Goal: Task Accomplishment & Management: Use online tool/utility

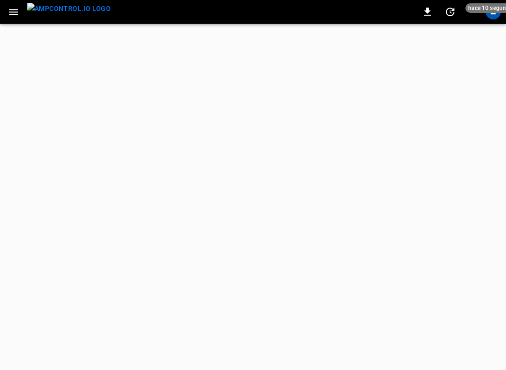
click at [59, 15] on img "menu" at bounding box center [69, 9] width 84 height 12
click at [436, 24] on html "0 25 s ago E Refresh now Update every 5 sec Update every 30 sec Off WattEV 1 En…" at bounding box center [253, 12] width 506 height 24
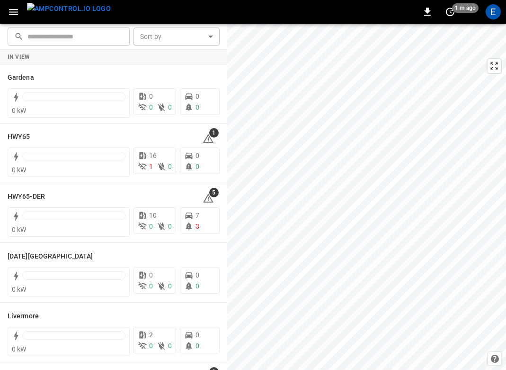
click at [74, 13] on img "menu" at bounding box center [69, 9] width 84 height 12
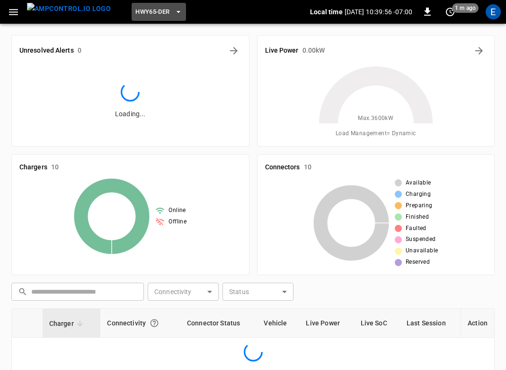
click at [156, 10] on button "HWY65-DER" at bounding box center [159, 12] width 54 height 18
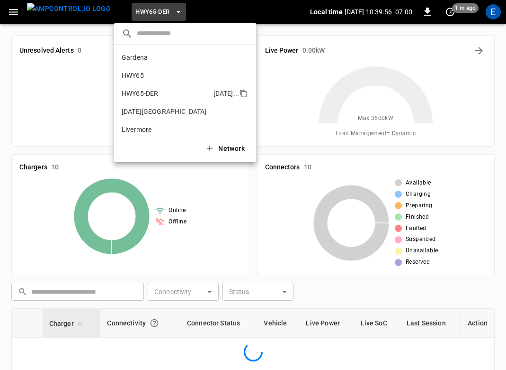
scroll to position [33, 0]
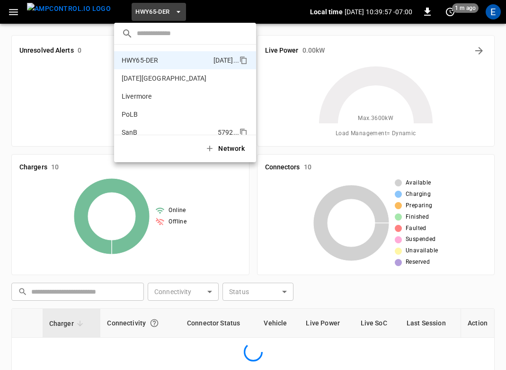
click at [144, 130] on p "SanB" at bounding box center [168, 131] width 92 height 9
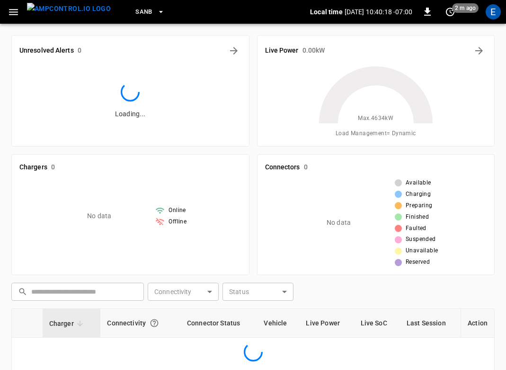
click at [72, 13] on img "menu" at bounding box center [69, 9] width 84 height 12
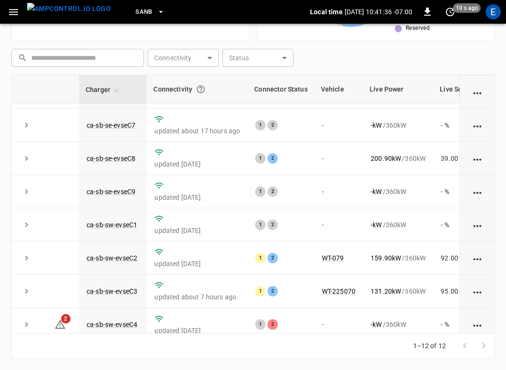
scroll to position [172, 0]
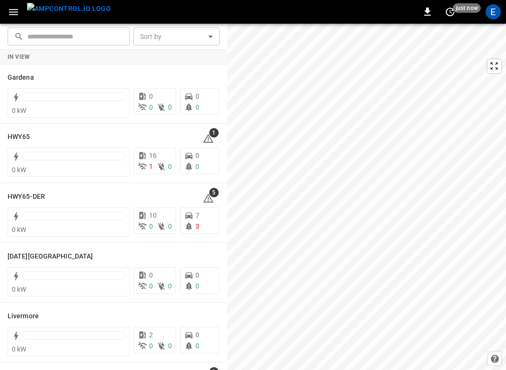
click at [83, 3] on img "menu" at bounding box center [69, 9] width 84 height 12
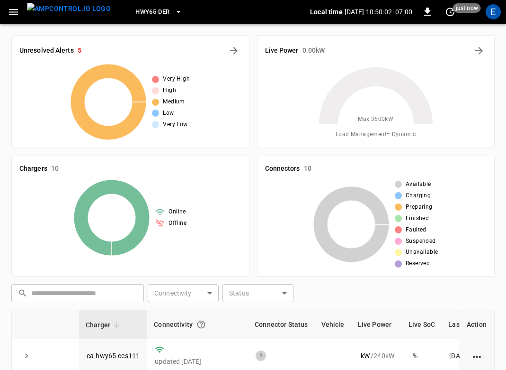
click at [135, 11] on span "HWY65-DER" at bounding box center [152, 12] width 34 height 11
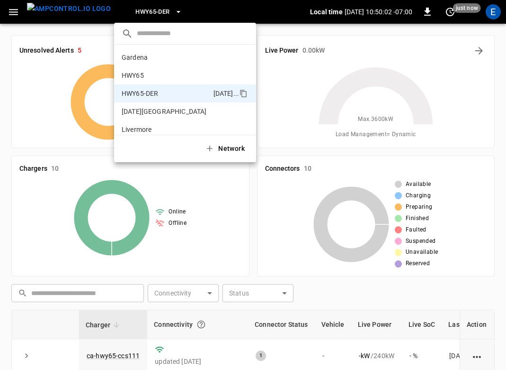
scroll to position [33, 0]
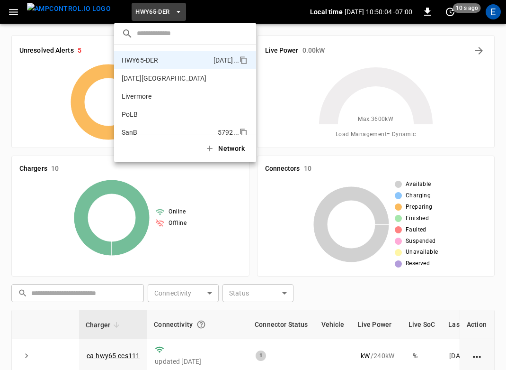
click at [138, 129] on p "SanB" at bounding box center [168, 131] width 92 height 9
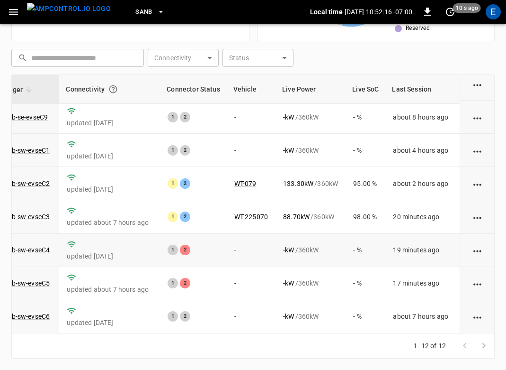
scroll to position [172, 0]
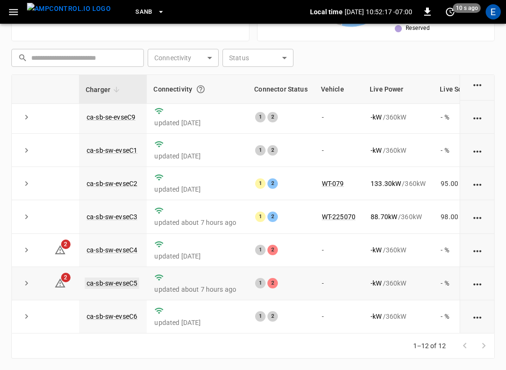
click at [116, 278] on link "ca-sb-sw-evseC5" at bounding box center [112, 282] width 54 height 11
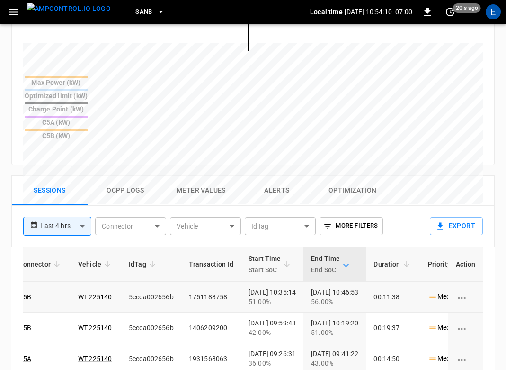
scroll to position [0, 115]
click at [63, 11] on img "menu" at bounding box center [69, 9] width 84 height 12
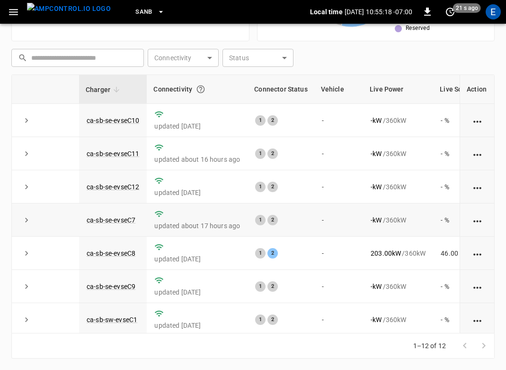
scroll to position [172, 0]
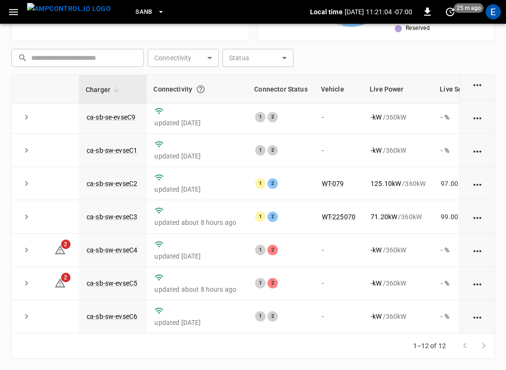
click at [351, 46] on div "​ ​ Connectivity ​ Connectivity Status ​ Status" at bounding box center [251, 56] width 487 height 22
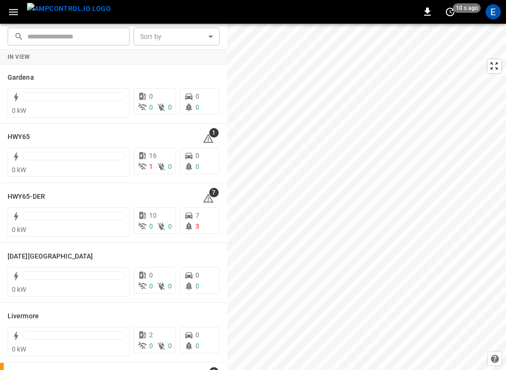
click at [65, 9] on img "menu" at bounding box center [69, 9] width 84 height 12
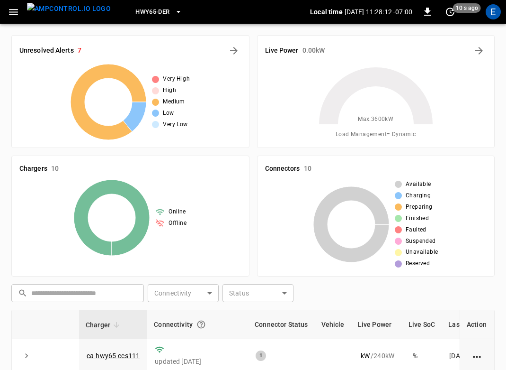
click at [143, 14] on span "HWY65-DER" at bounding box center [152, 12] width 34 height 11
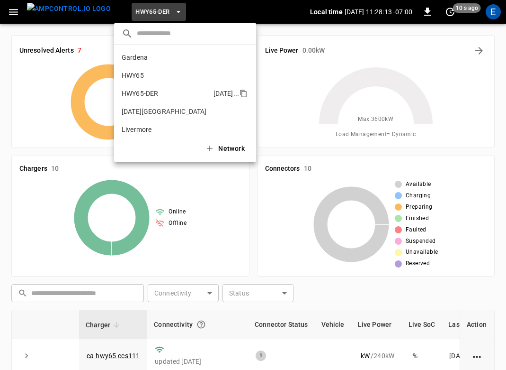
scroll to position [33, 0]
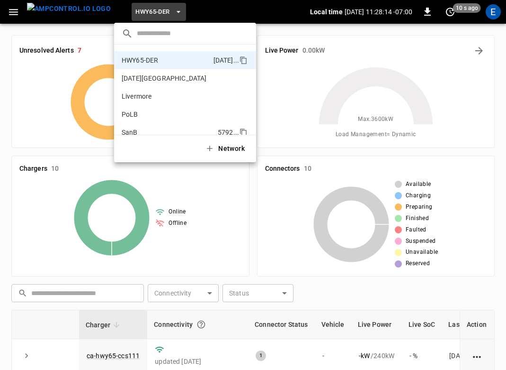
click at [142, 128] on p "SanB" at bounding box center [168, 131] width 92 height 9
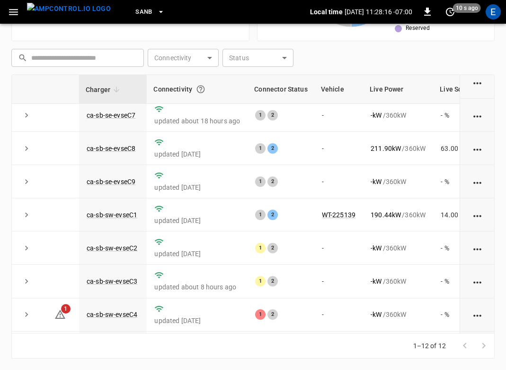
scroll to position [172, 0]
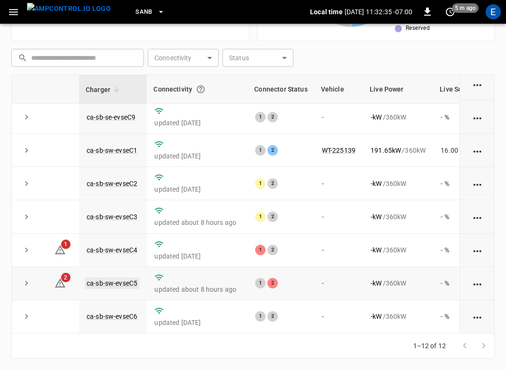
click at [130, 279] on link "ca-sb-sw-evseC5" at bounding box center [112, 282] width 54 height 11
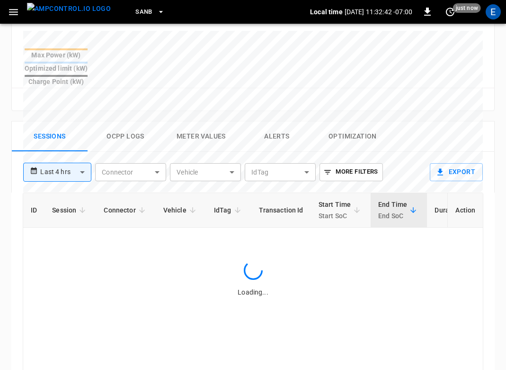
scroll to position [570, 0]
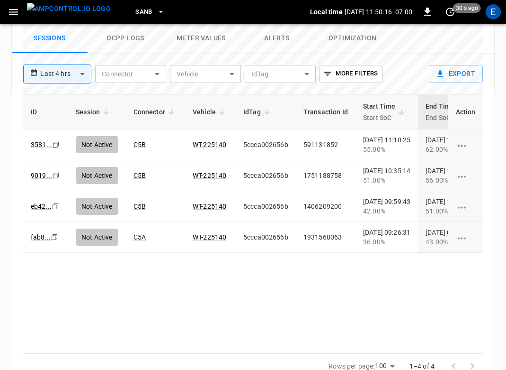
click at [51, 15] on img "menu" at bounding box center [69, 9] width 84 height 12
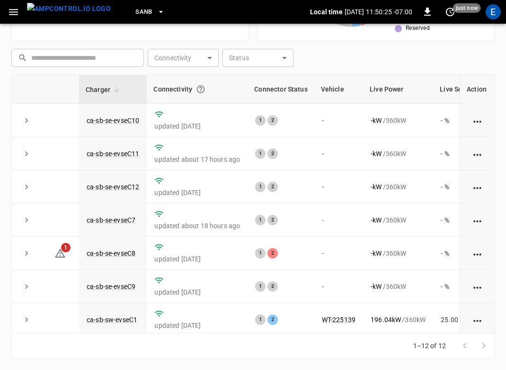
click at [135, 10] on span "SanB" at bounding box center [143, 12] width 17 height 11
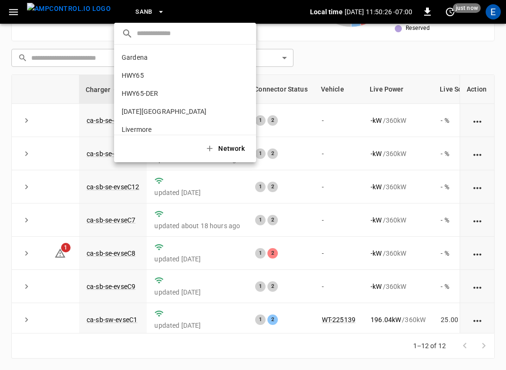
scroll to position [80, 0]
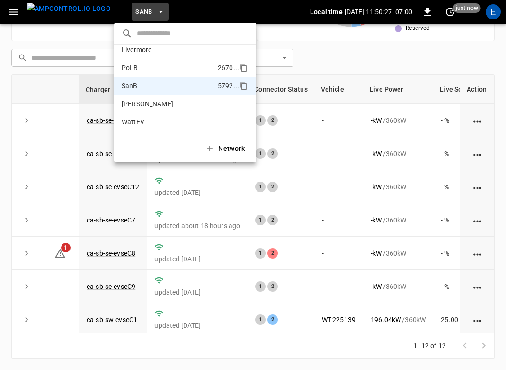
click at [142, 65] on p "PoLB" at bounding box center [168, 67] width 92 height 9
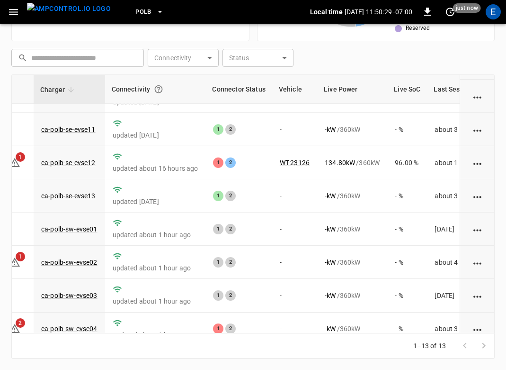
scroll to position [90, 90]
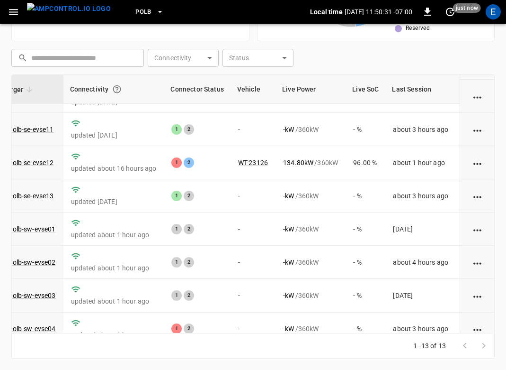
click at [155, 9] on icon "button" at bounding box center [159, 11] width 9 height 9
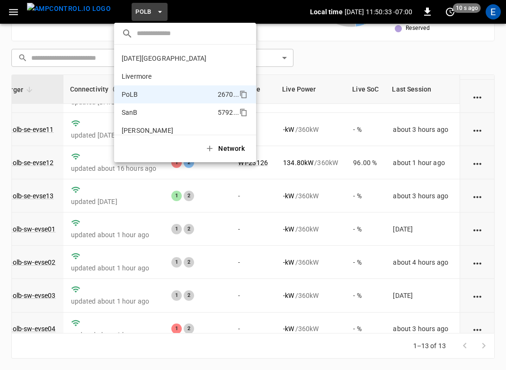
scroll to position [9, 0]
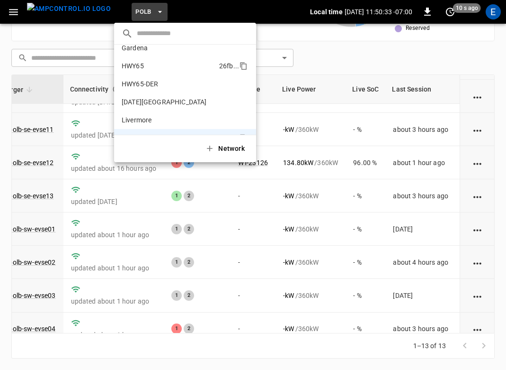
click at [153, 70] on p "HWY65" at bounding box center [169, 65] width 94 height 9
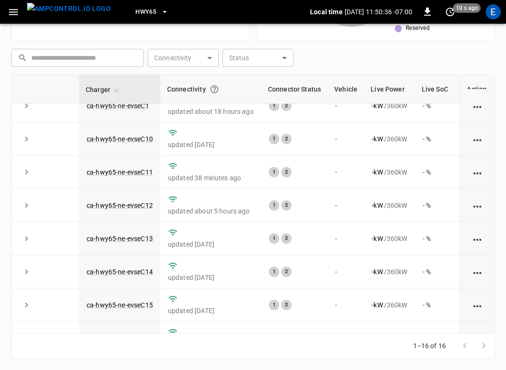
scroll to position [0, 0]
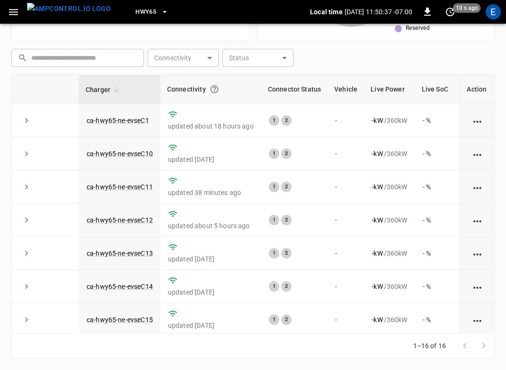
click at [135, 8] on span "HWY65" at bounding box center [145, 12] width 21 height 11
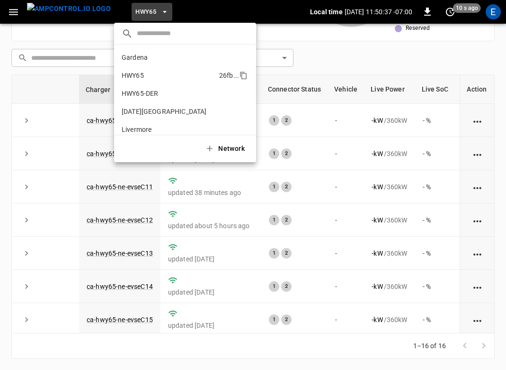
scroll to position [15, 0]
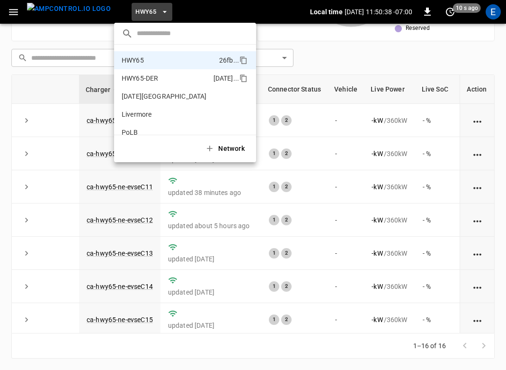
click at [144, 78] on p "HWY65-DER" at bounding box center [166, 77] width 88 height 9
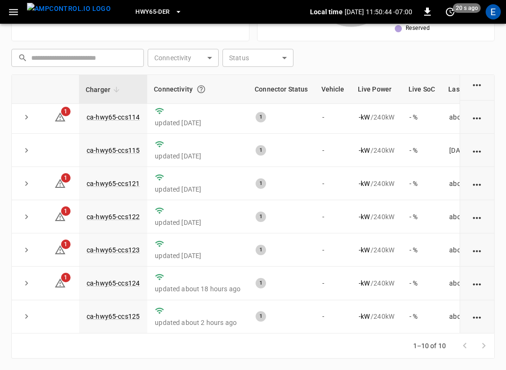
scroll to position [0, 0]
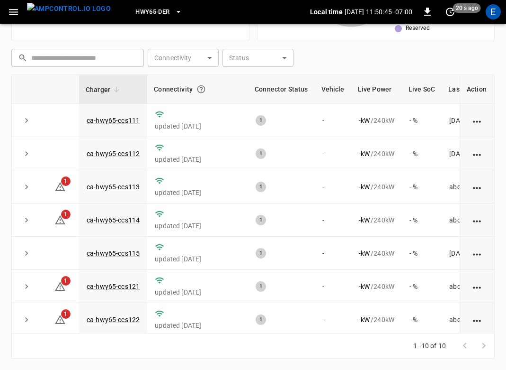
click at [144, 15] on span "HWY65-DER" at bounding box center [152, 12] width 34 height 11
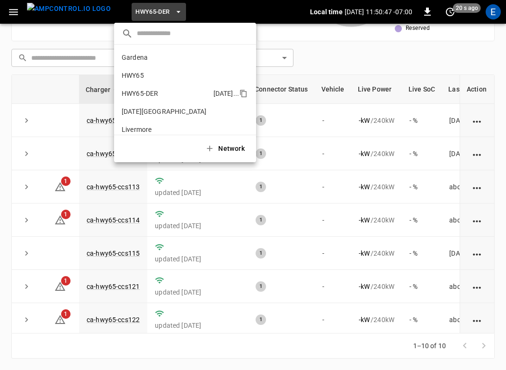
scroll to position [57, 0]
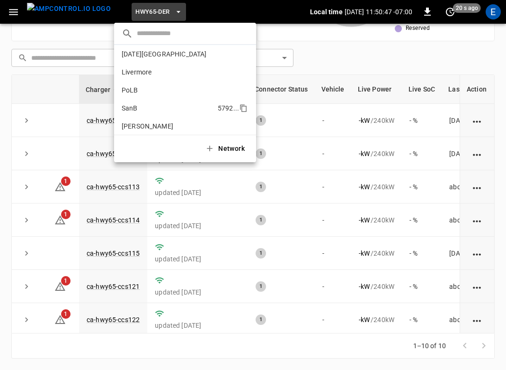
click at [153, 103] on li "SanB 5792 ..." at bounding box center [185, 108] width 142 height 18
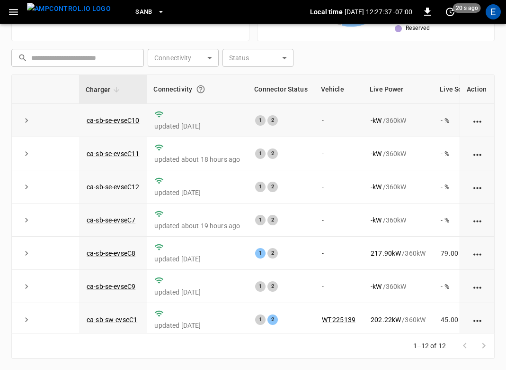
click at [185, 117] on td "updated 2 days ago" at bounding box center [197, 120] width 101 height 33
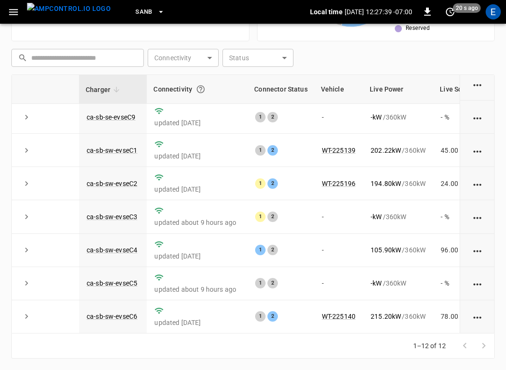
scroll to position [172, 91]
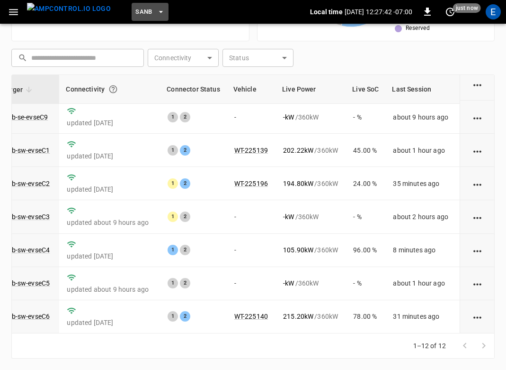
click at [135, 13] on span "SanB" at bounding box center [143, 12] width 17 height 11
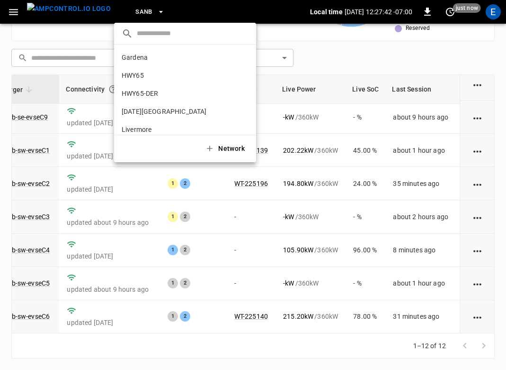
scroll to position [80, 0]
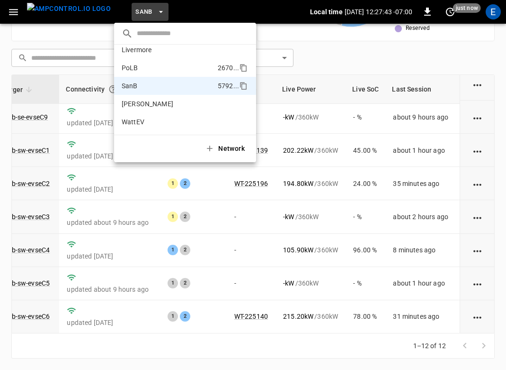
click at [127, 63] on li "PoLB 2670 ..." at bounding box center [185, 68] width 142 height 18
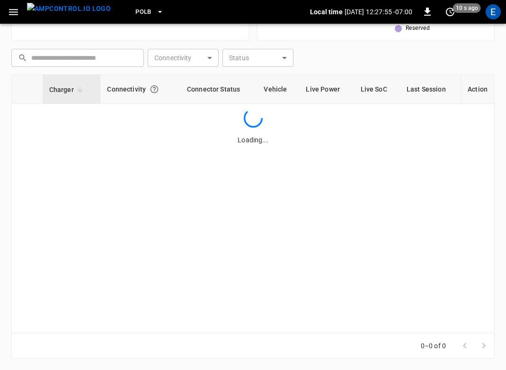
scroll to position [235, 0]
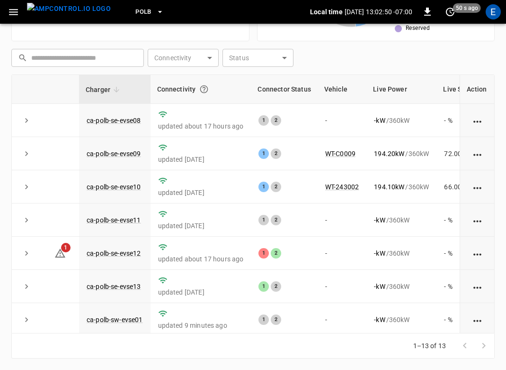
click at [134, 17] on button "PoLB" at bounding box center [150, 12] width 36 height 18
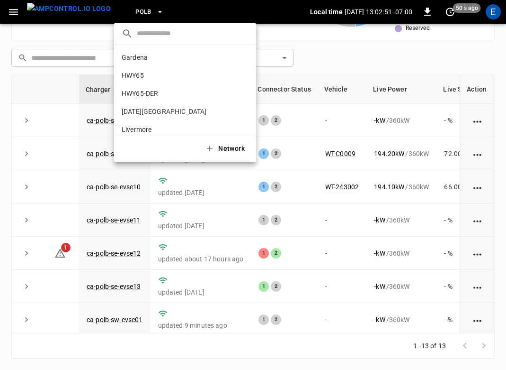
scroll to position [80, 0]
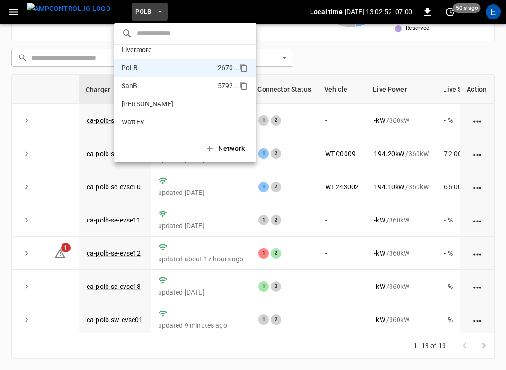
click at [132, 81] on p "SanB" at bounding box center [168, 85] width 92 height 9
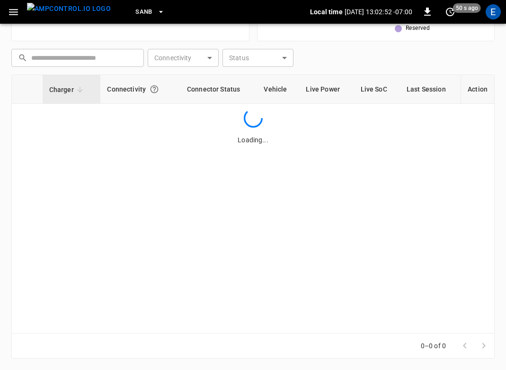
scroll to position [234, 0]
click at [75, 11] on img "menu" at bounding box center [69, 9] width 84 height 12
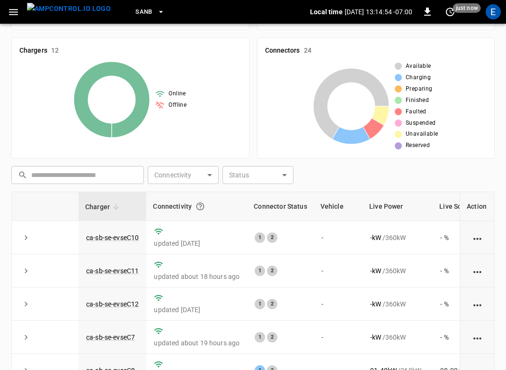
scroll to position [0, 0]
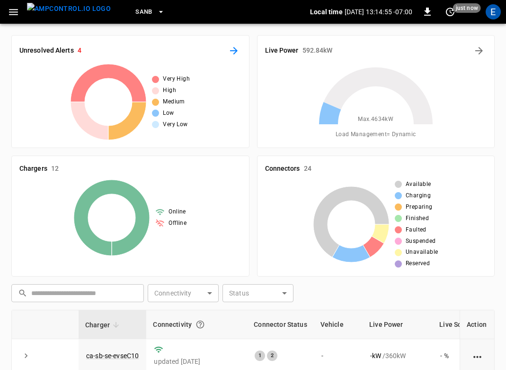
click at [237, 52] on icon "All Alerts" at bounding box center [233, 50] width 11 height 11
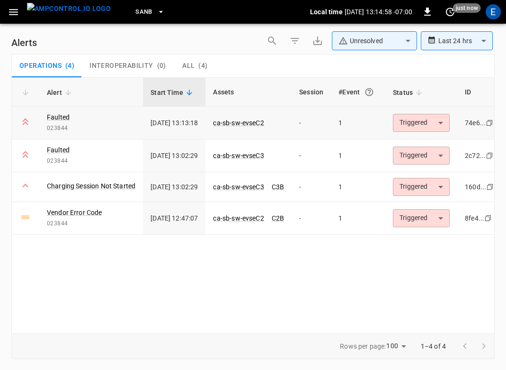
click at [419, 128] on body "**********" at bounding box center [253, 183] width 506 height 366
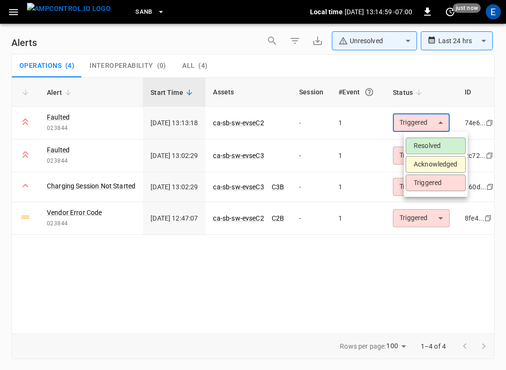
click at [427, 164] on li "Acknowledged" at bounding box center [436, 164] width 60 height 17
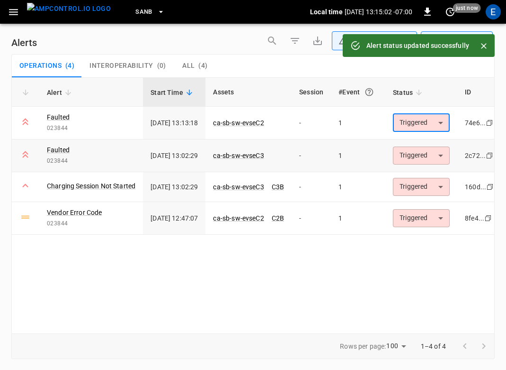
click at [431, 155] on body "**********" at bounding box center [253, 183] width 506 height 366
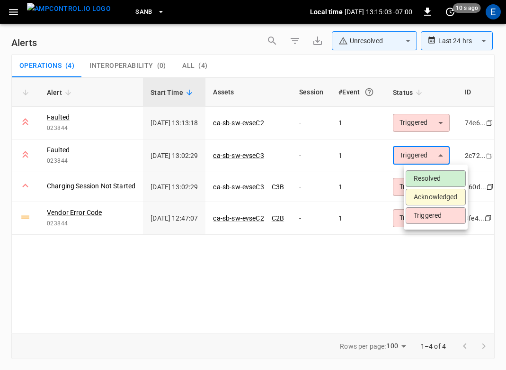
click at [439, 194] on li "Acknowledged" at bounding box center [436, 197] width 60 height 17
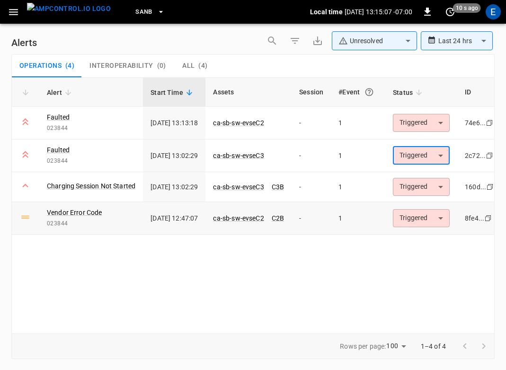
type input "**********"
click at [426, 152] on body "**********" at bounding box center [253, 183] width 506 height 366
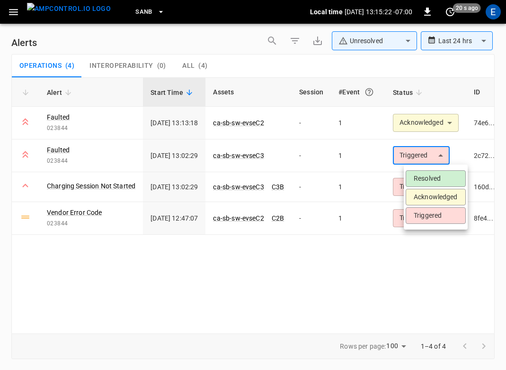
click at [425, 193] on li "Acknowledged" at bounding box center [436, 197] width 60 height 17
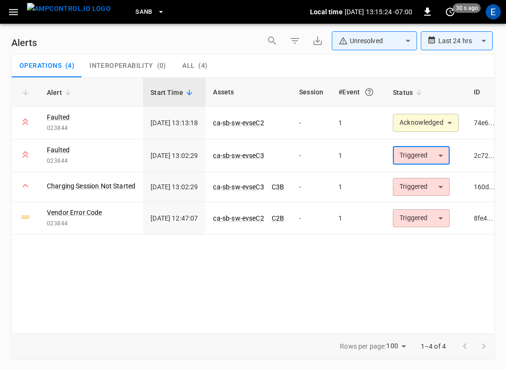
click at [56, 12] on img "menu" at bounding box center [69, 9] width 84 height 12
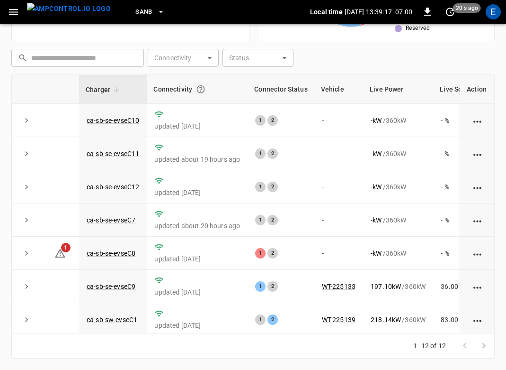
click at [135, 13] on span "SanB" at bounding box center [143, 12] width 17 height 11
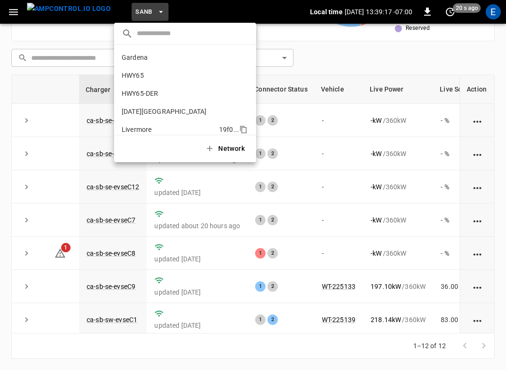
scroll to position [80, 0]
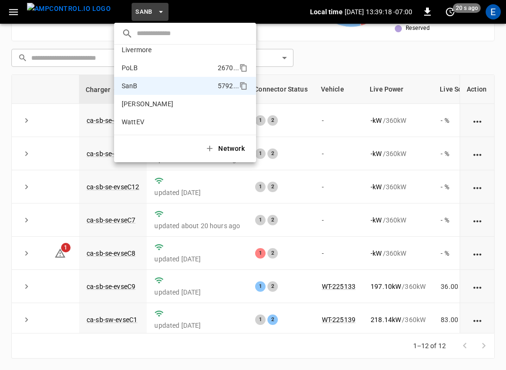
click at [130, 65] on p "PoLB" at bounding box center [168, 67] width 92 height 9
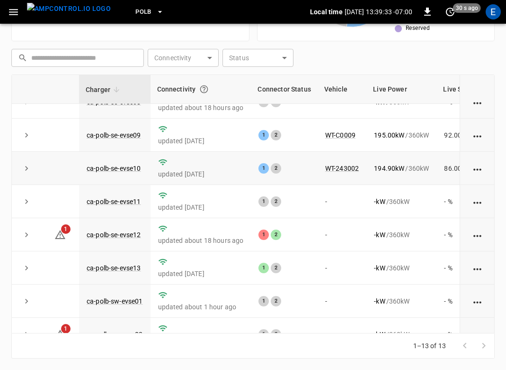
scroll to position [205, 0]
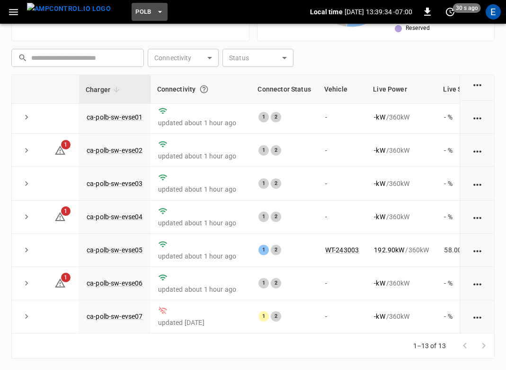
click at [134, 9] on button "PoLB" at bounding box center [150, 12] width 36 height 18
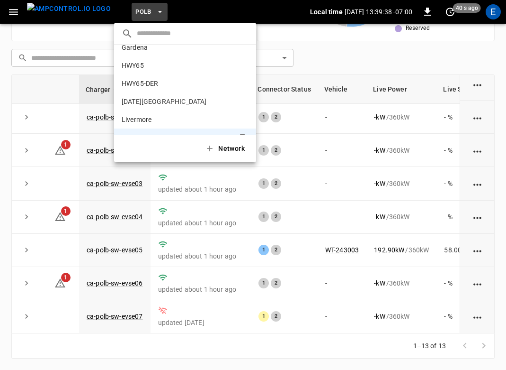
scroll to position [0, 0]
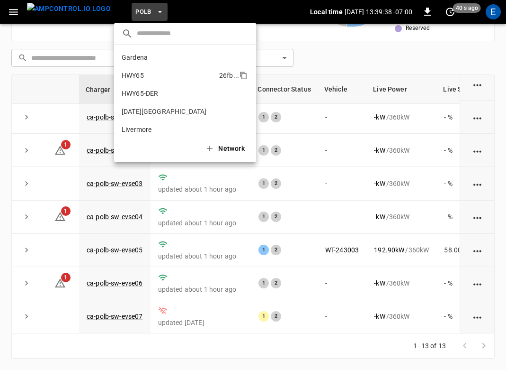
click at [145, 78] on p "HWY65" at bounding box center [169, 75] width 94 height 9
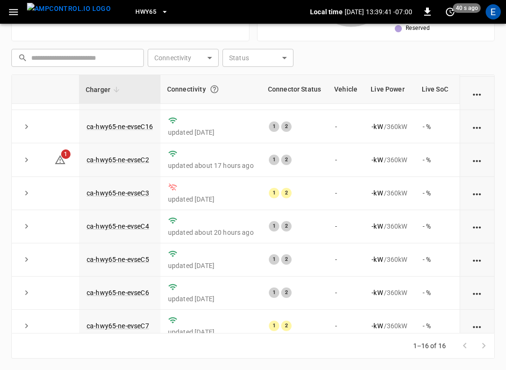
scroll to position [306, 0]
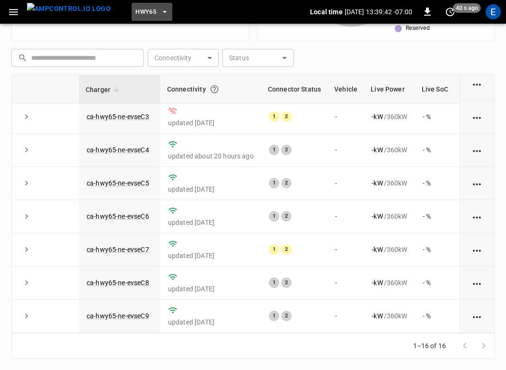
click at [143, 5] on button "HWY65" at bounding box center [152, 12] width 41 height 18
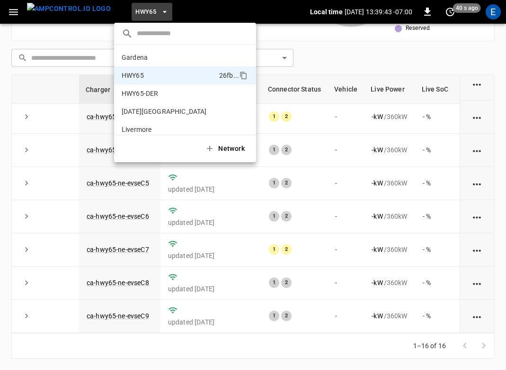
scroll to position [15, 0]
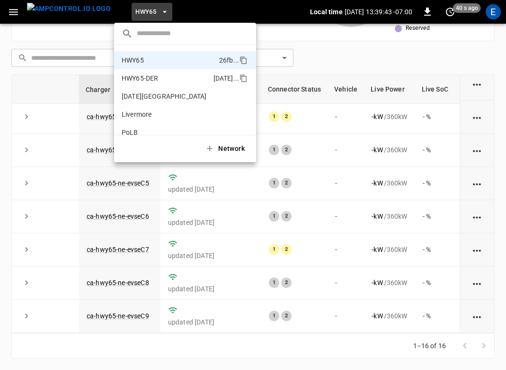
click at [154, 74] on p "HWY65-DER" at bounding box center [166, 77] width 88 height 9
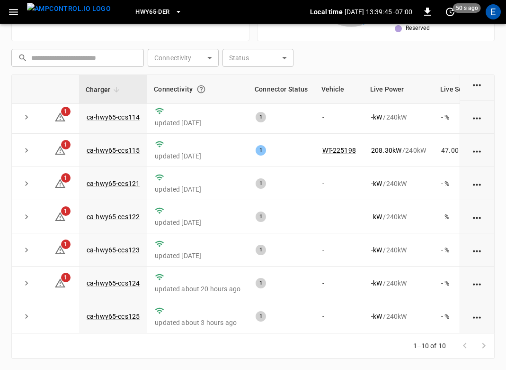
scroll to position [0, 0]
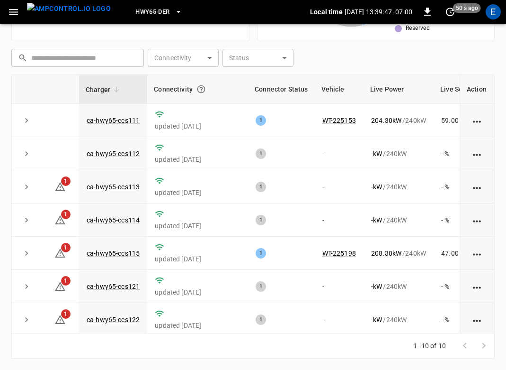
click at [139, 13] on span "HWY65-DER" at bounding box center [152, 12] width 34 height 11
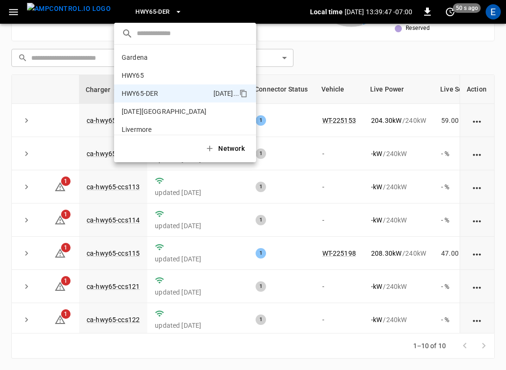
scroll to position [33, 0]
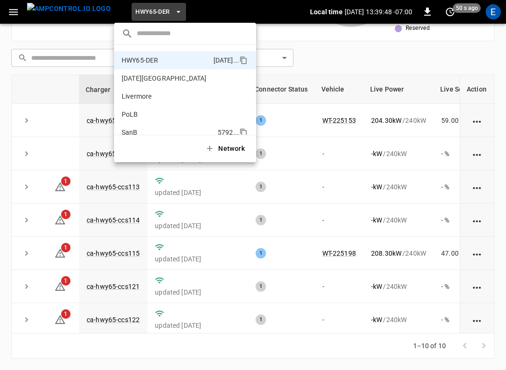
click at [155, 126] on li "SanB 5792 ..." at bounding box center [185, 132] width 142 height 18
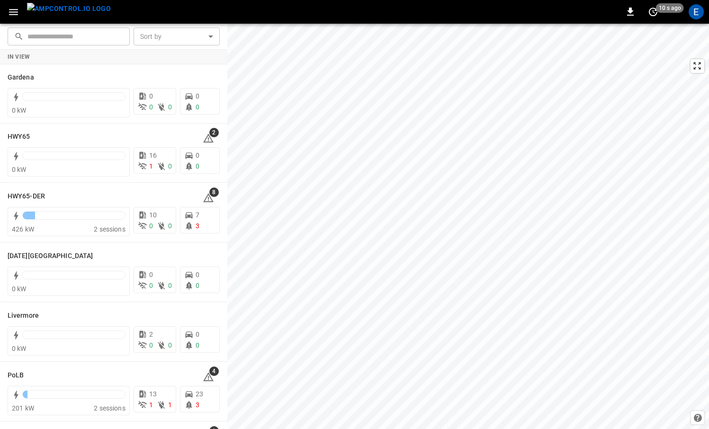
click at [74, 15] on img "menu" at bounding box center [69, 9] width 84 height 12
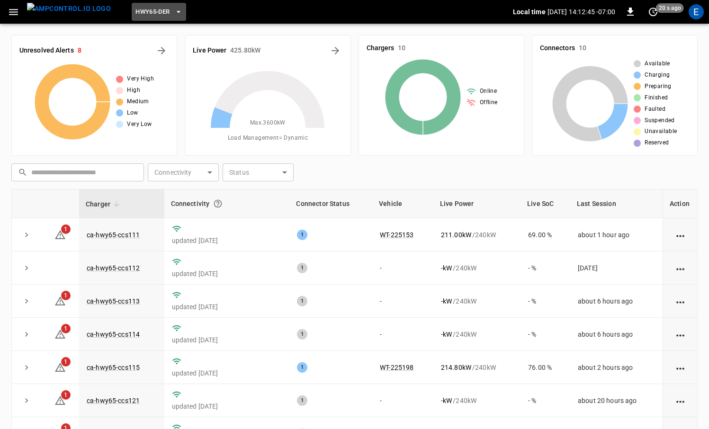
click at [169, 13] on button "HWY65-DER" at bounding box center [159, 12] width 54 height 18
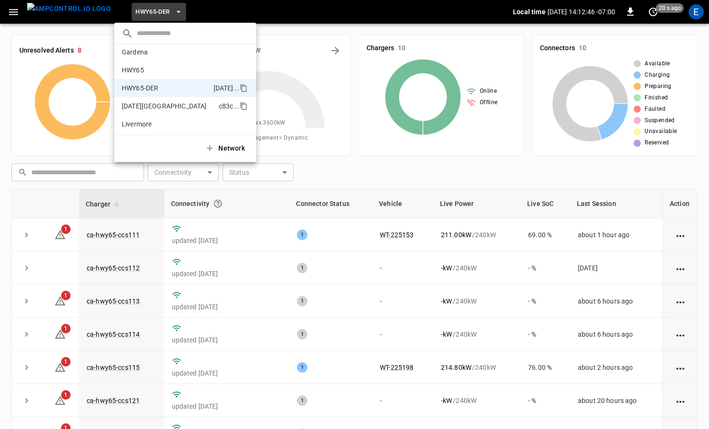
scroll to position [2, 0]
click at [164, 72] on p "HWY65" at bounding box center [169, 73] width 94 height 9
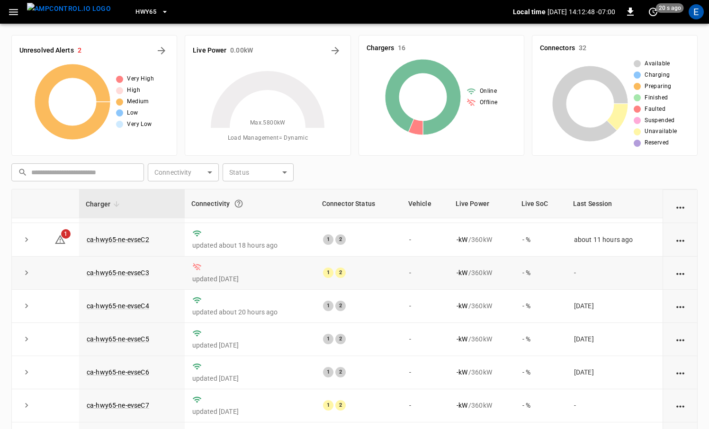
scroll to position [97, 0]
